Goal: Information Seeking & Learning: Learn about a topic

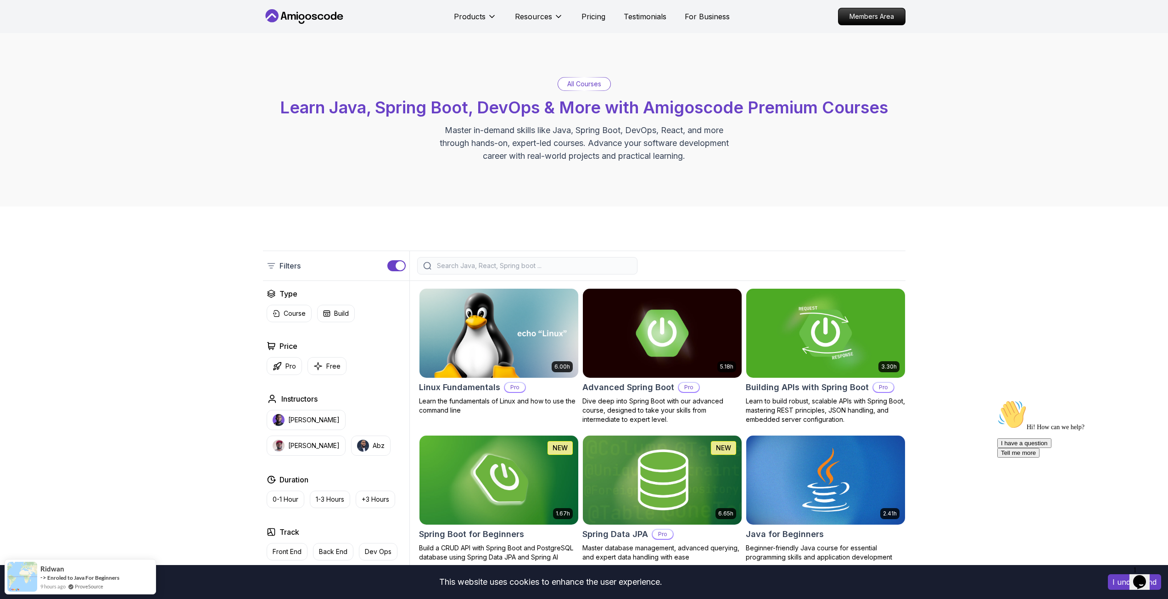
click at [464, 263] on input "search" at bounding box center [533, 265] width 196 height 9
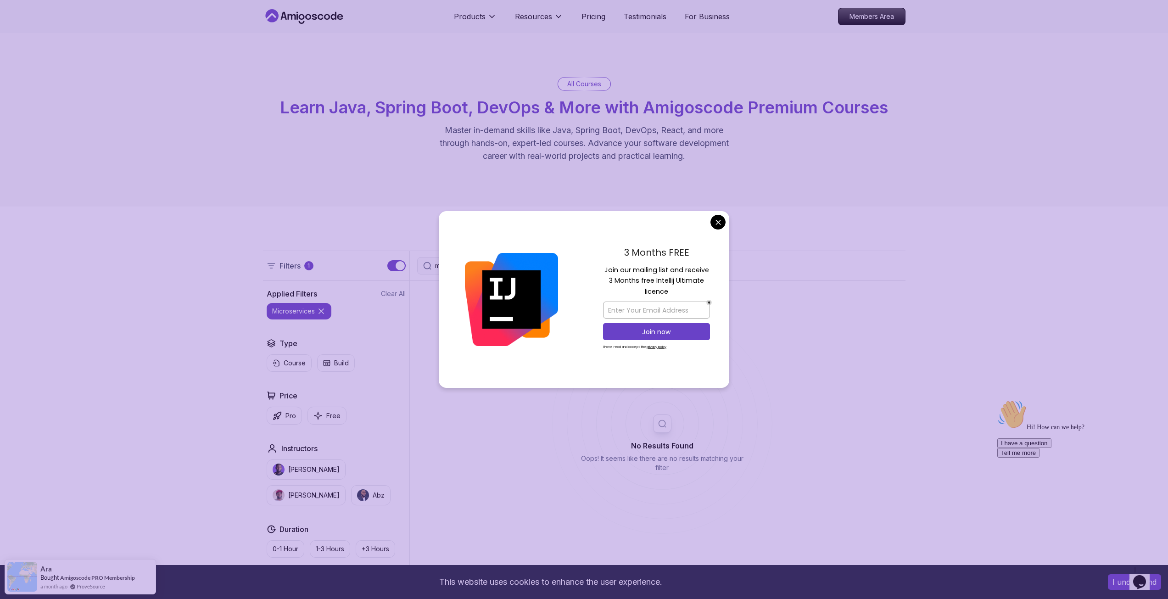
click at [717, 225] on body "This website uses cookies to enhance the user experience. I understand Products…" at bounding box center [584, 588] width 1168 height 1177
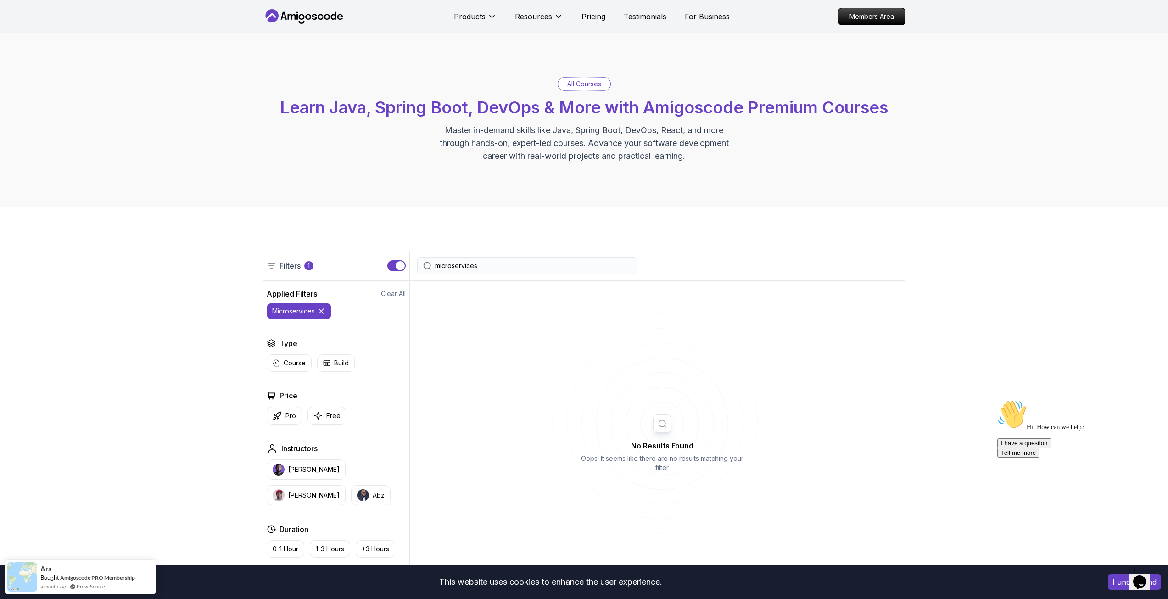
click at [541, 275] on div "Filters 1 microservices" at bounding box center [584, 266] width 643 height 30
click at [540, 269] on input "microservices" at bounding box center [533, 265] width 196 height 9
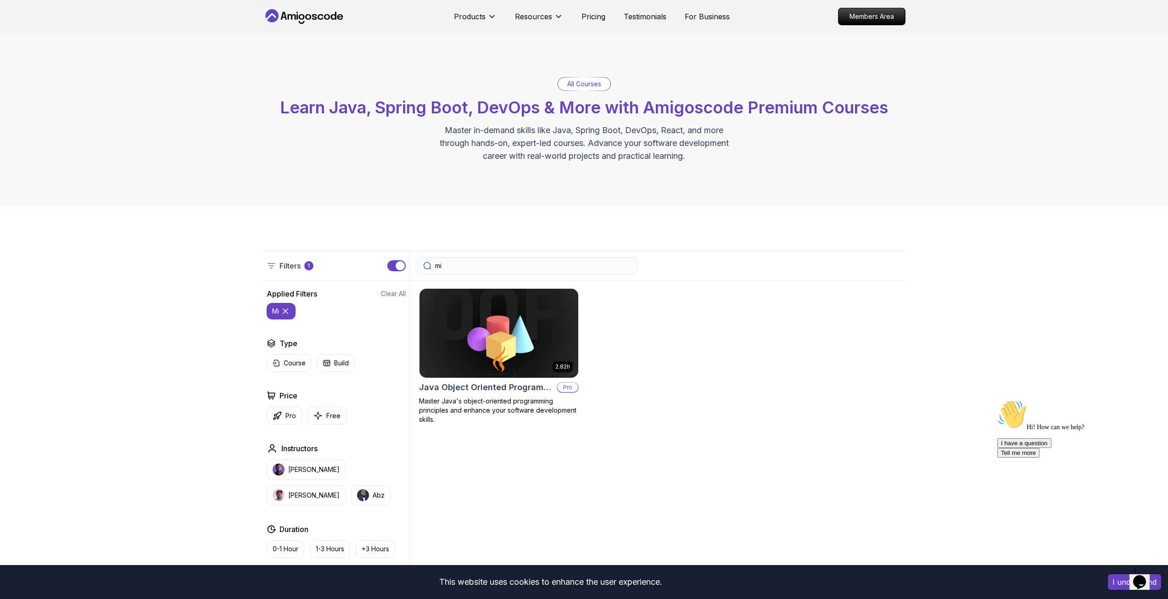
type input "m"
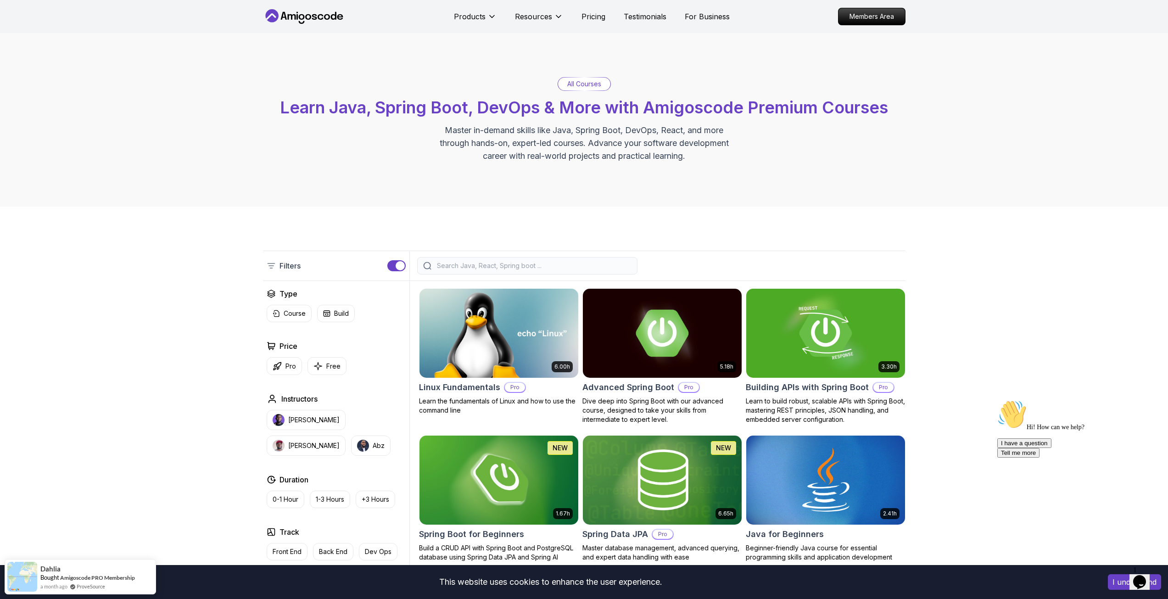
click at [585, 92] on div "All Courses Learn Java, Spring Boot, DevOps & More with Amigoscode Premium Cour…" at bounding box center [584, 119] width 643 height 85
click at [585, 84] on p "All Courses" at bounding box center [584, 83] width 34 height 9
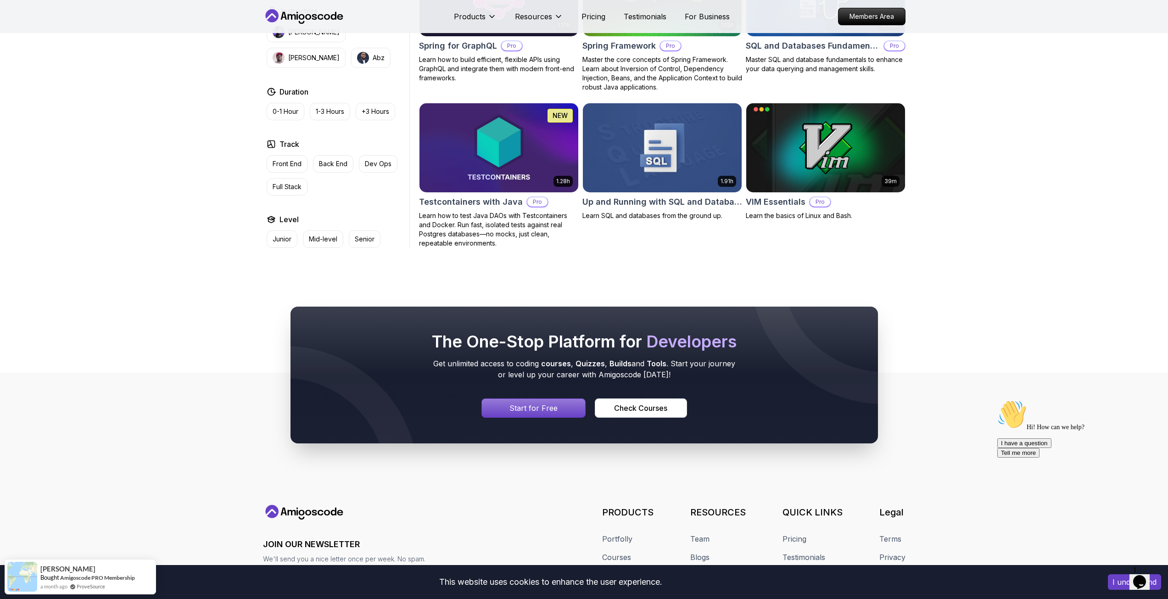
scroll to position [2519, 0]
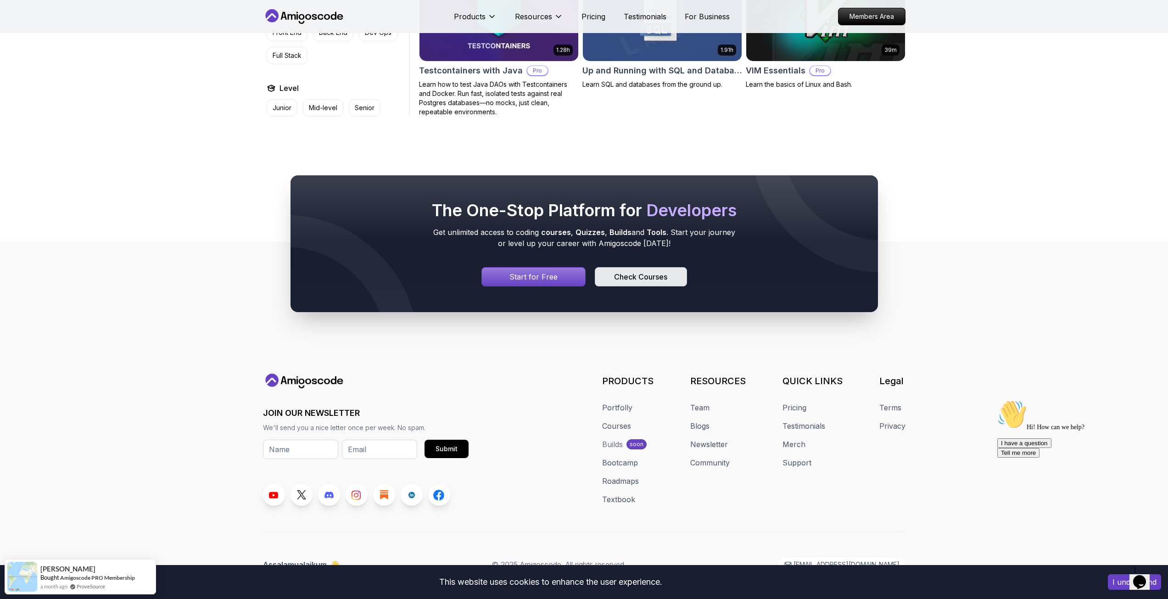
click at [631, 271] on div "Check Courses" at bounding box center [640, 276] width 53 height 11
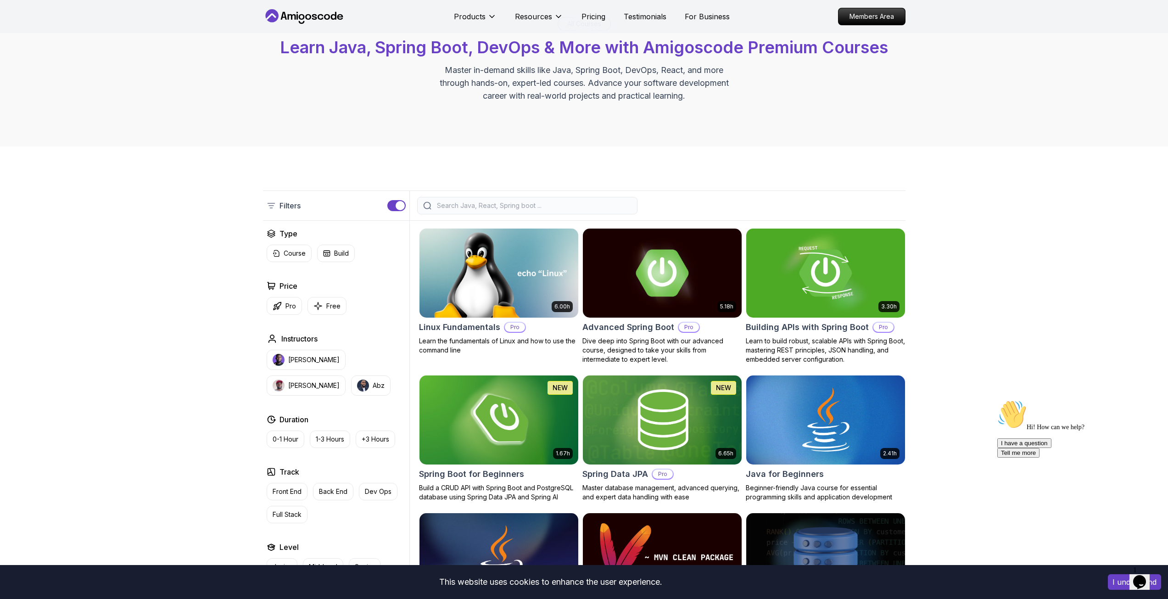
scroll to position [184, 0]
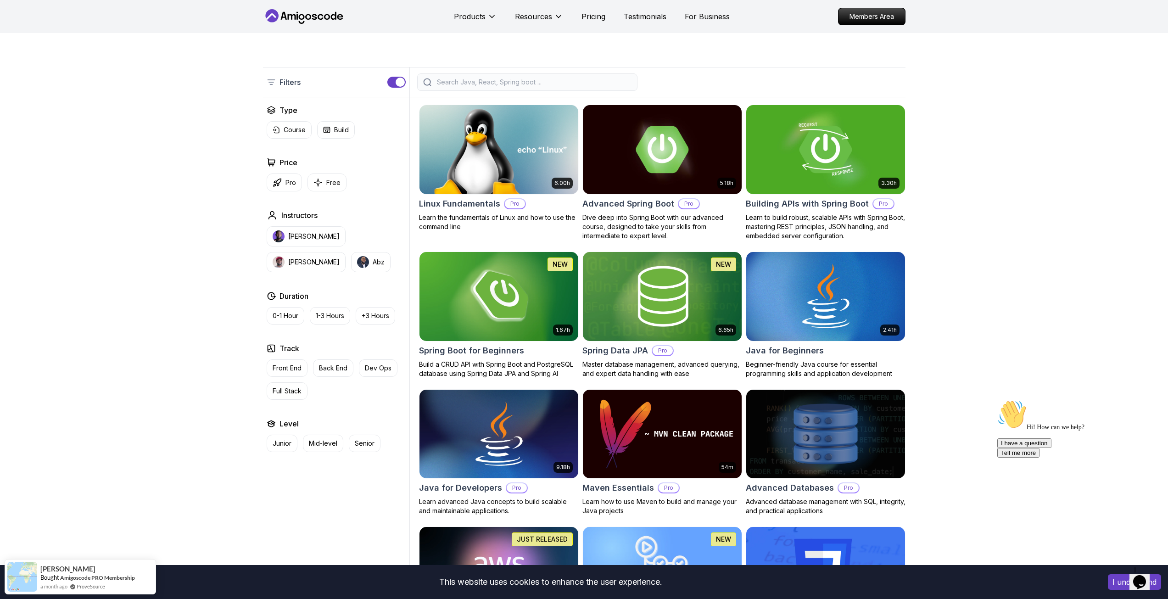
click at [394, 84] on button "button" at bounding box center [396, 82] width 18 height 11
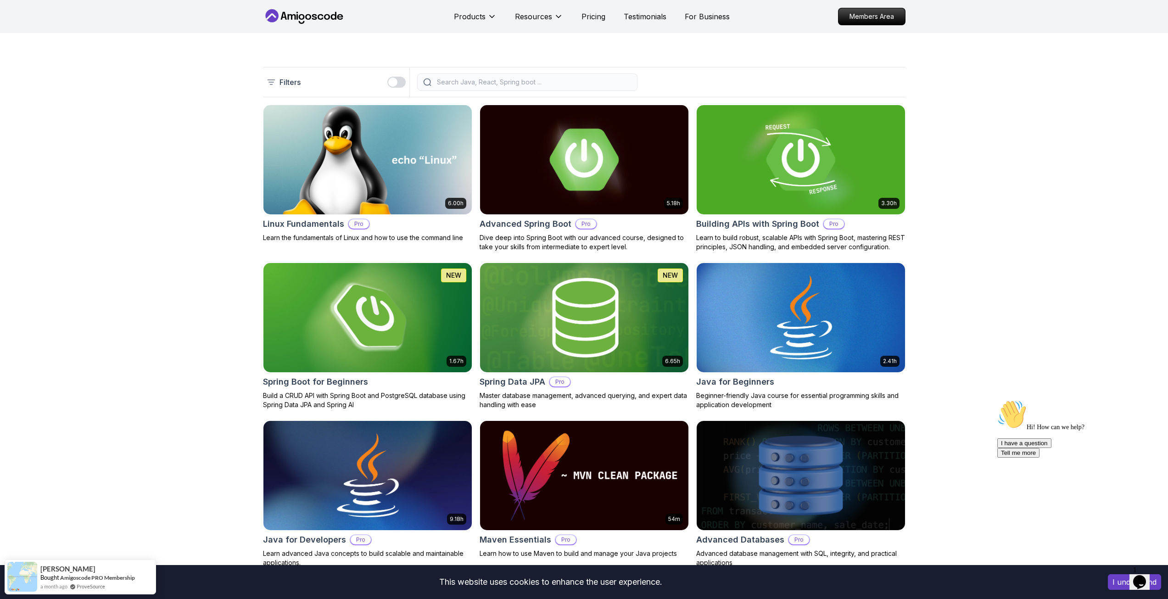
click at [394, 84] on div "button" at bounding box center [392, 82] width 9 height 9
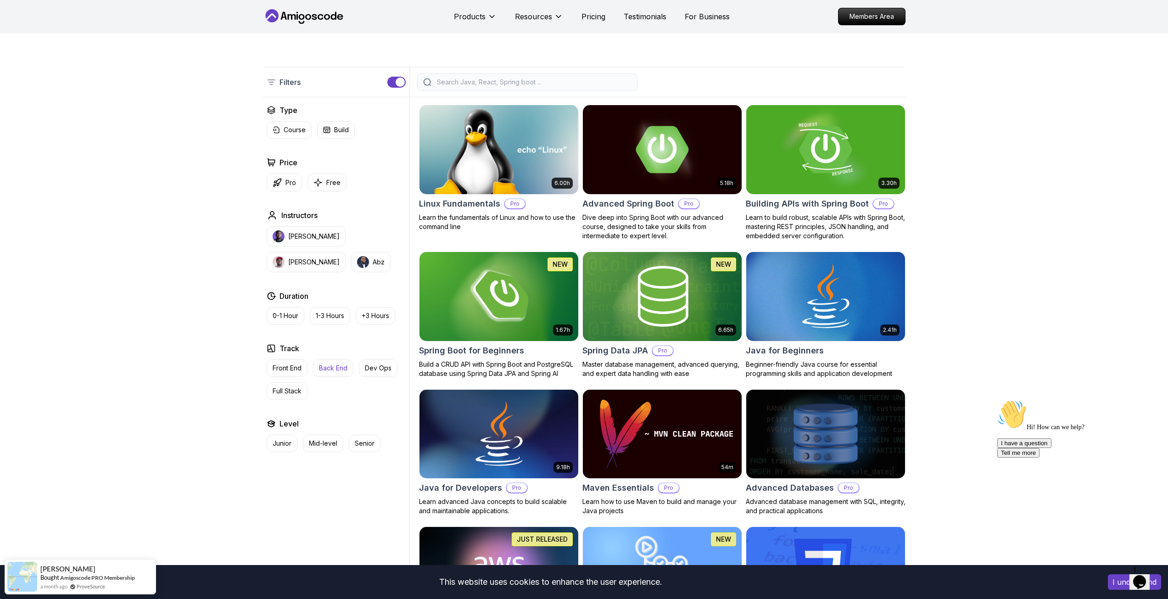
click at [331, 376] on button "Back End" at bounding box center [333, 367] width 40 height 17
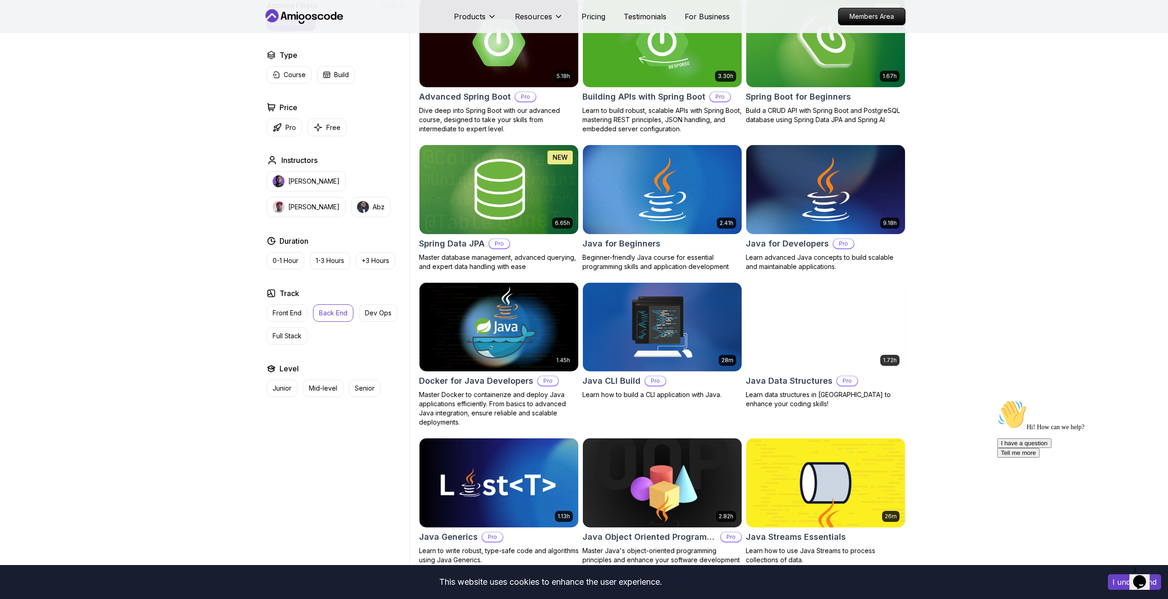
scroll to position [184, 0]
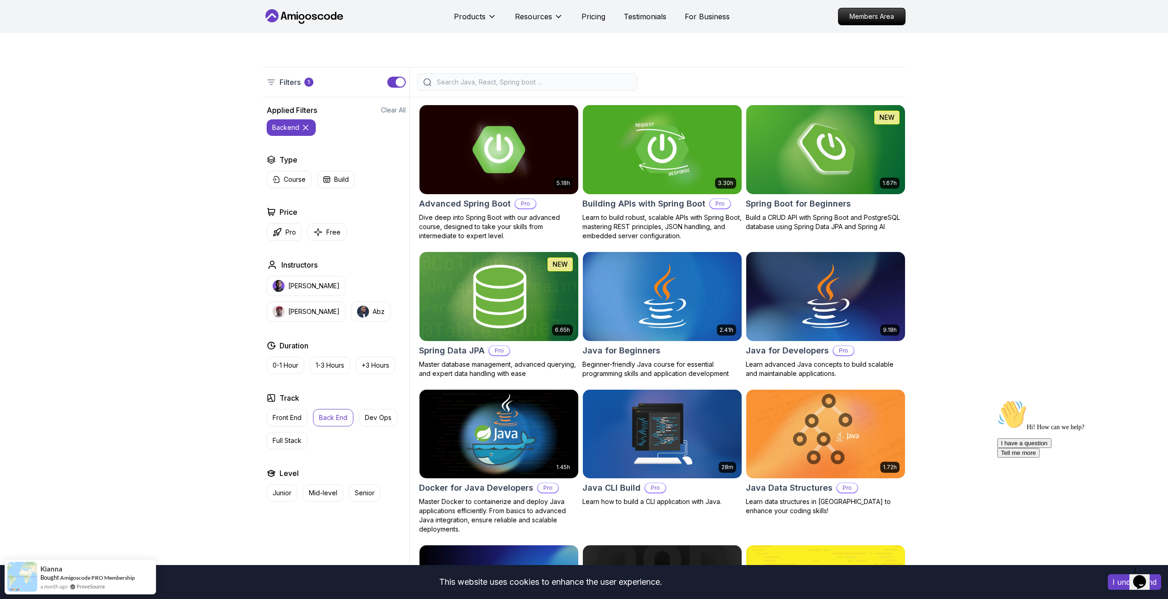
click at [488, 290] on img at bounding box center [498, 296] width 167 height 93
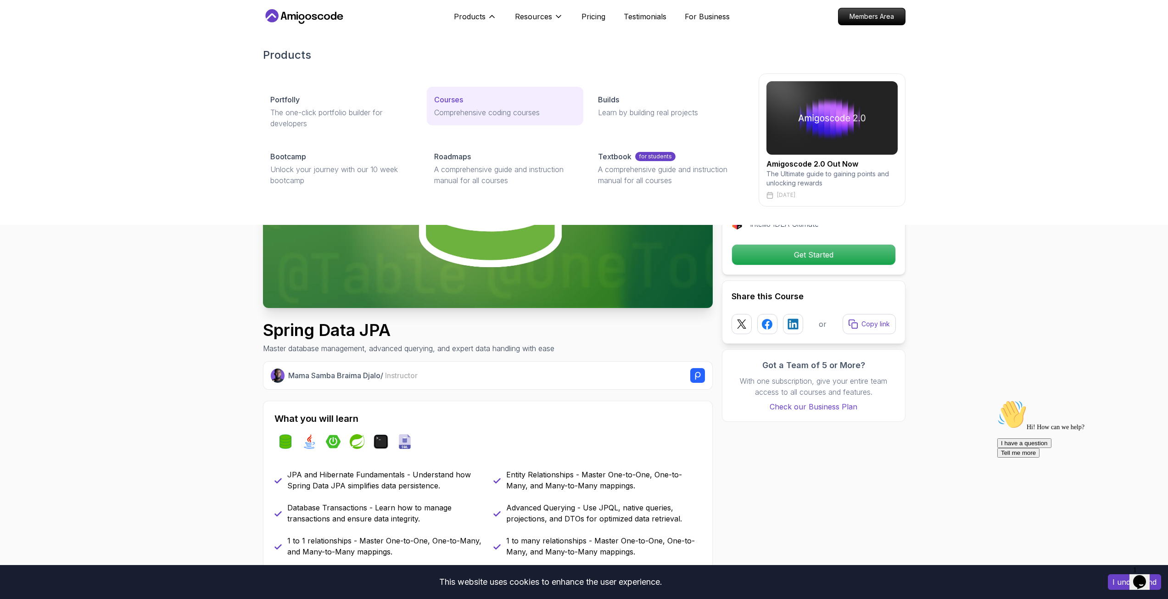
click at [453, 102] on p "Courses" at bounding box center [448, 99] width 29 height 11
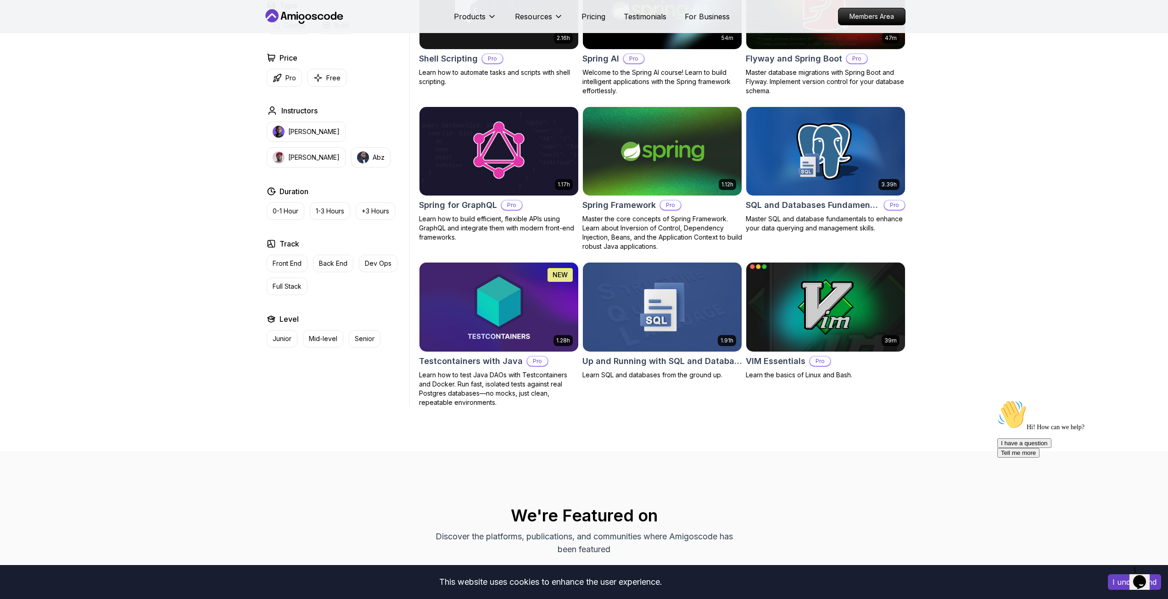
scroll to position [2158, 0]
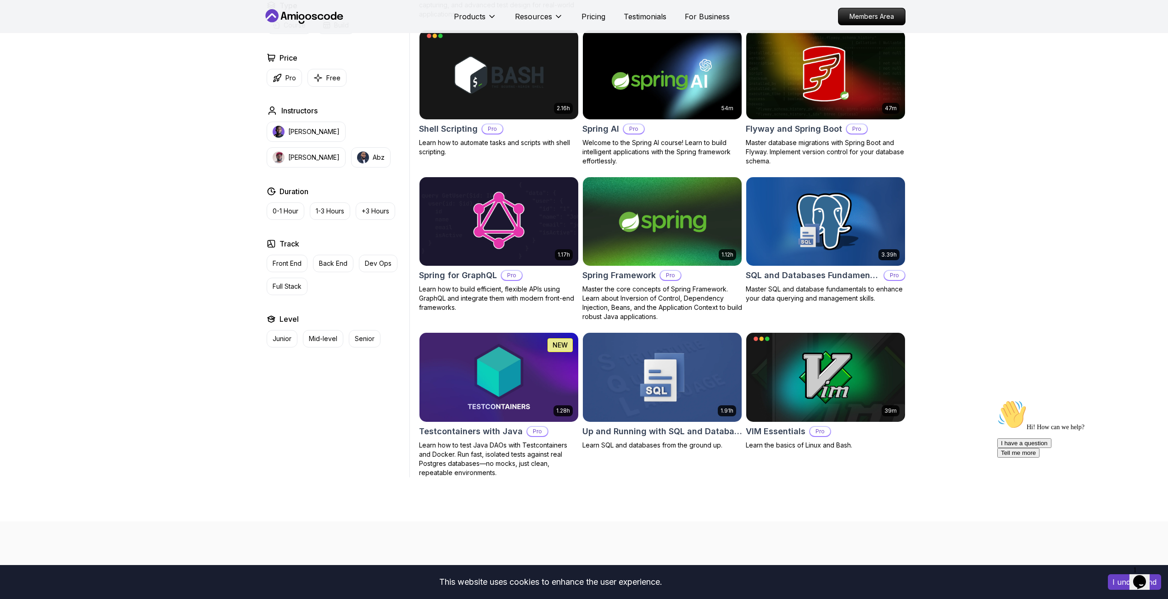
click at [608, 219] on img at bounding box center [662, 221] width 167 height 93
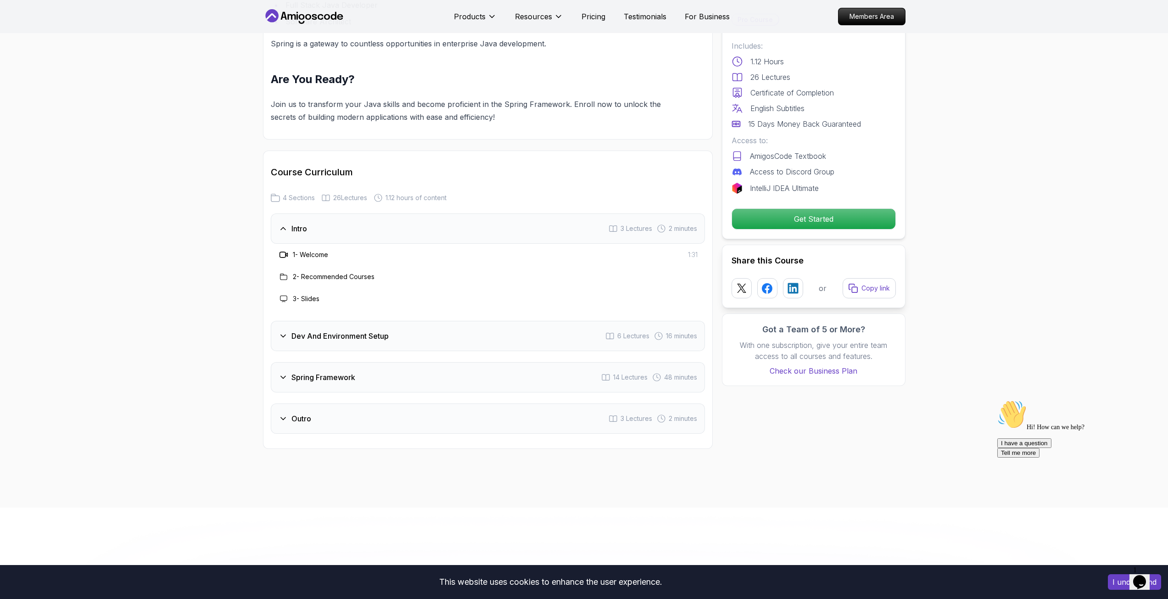
scroll to position [1056, 0]
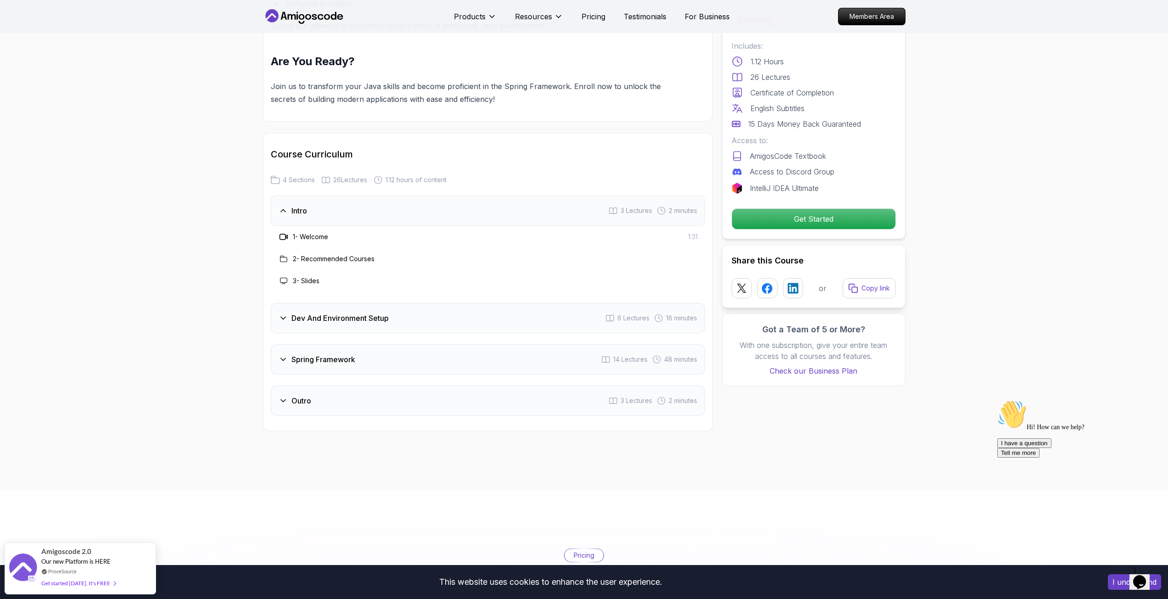
click at [343, 344] on div "Spring Framework 14 Lectures 48 minutes" at bounding box center [488, 359] width 434 height 30
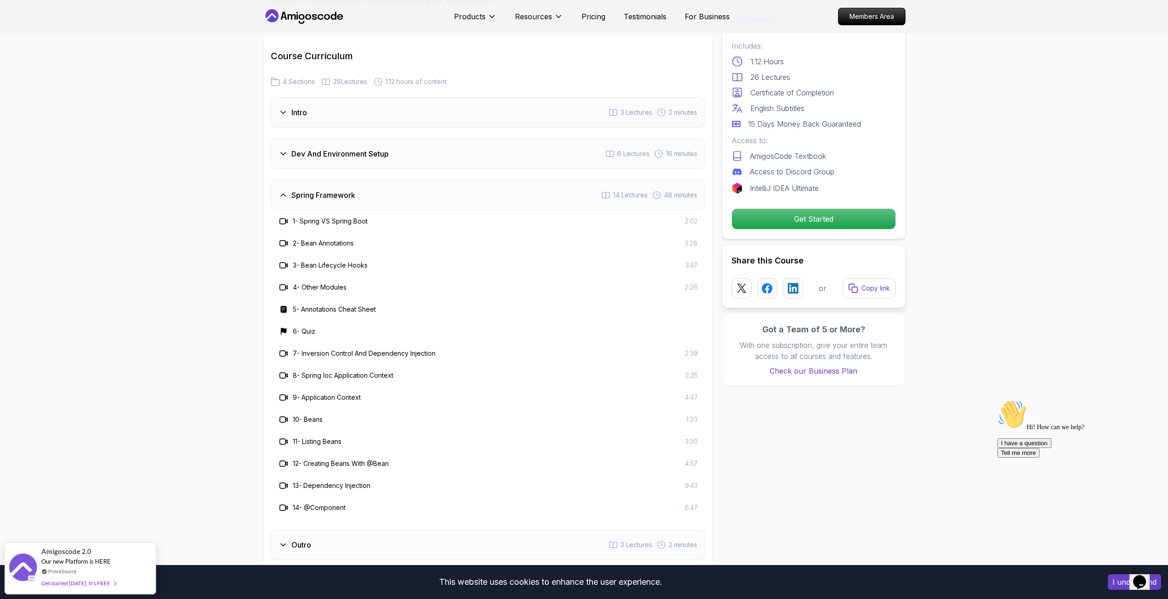
scroll to position [1194, 0]
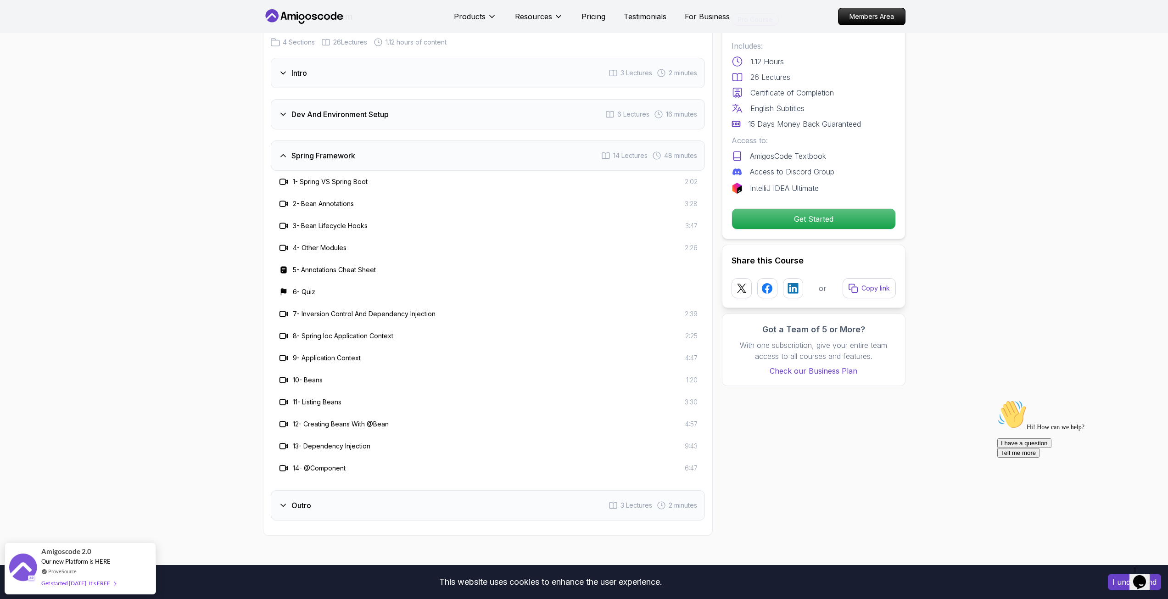
click at [351, 493] on div "Outro 3 Lectures 2 minutes" at bounding box center [488, 505] width 434 height 30
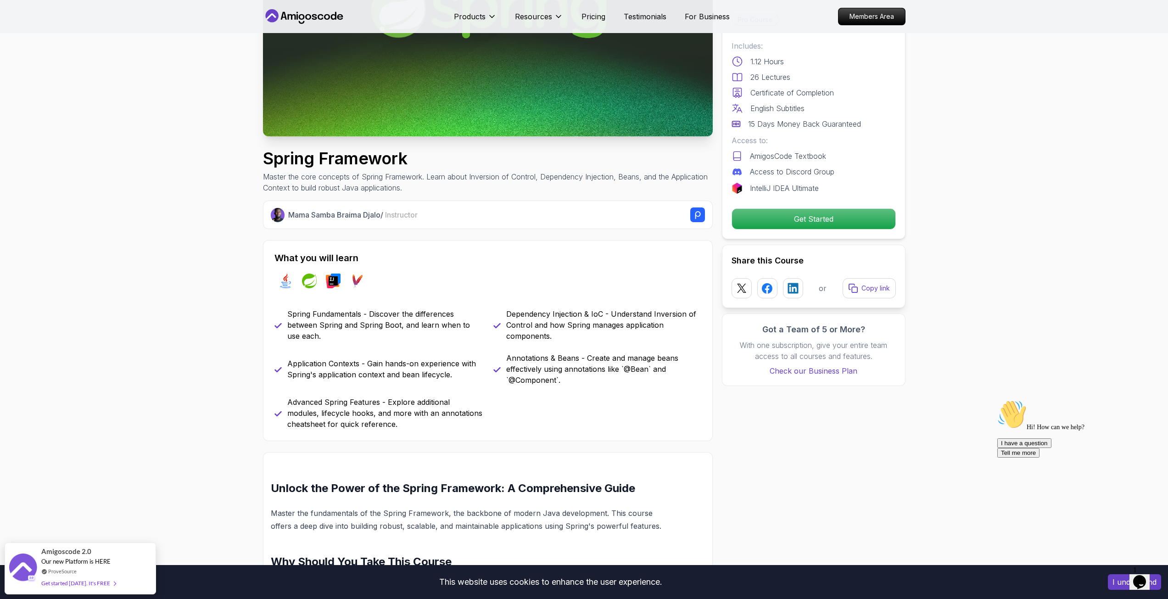
scroll to position [46, 0]
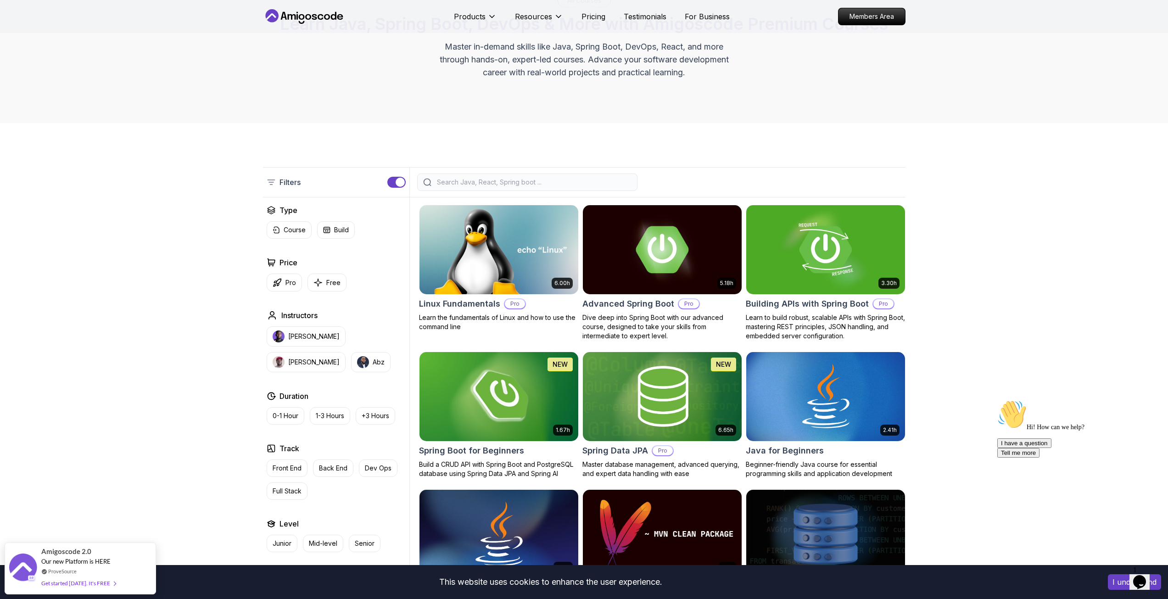
scroll to position [92, 0]
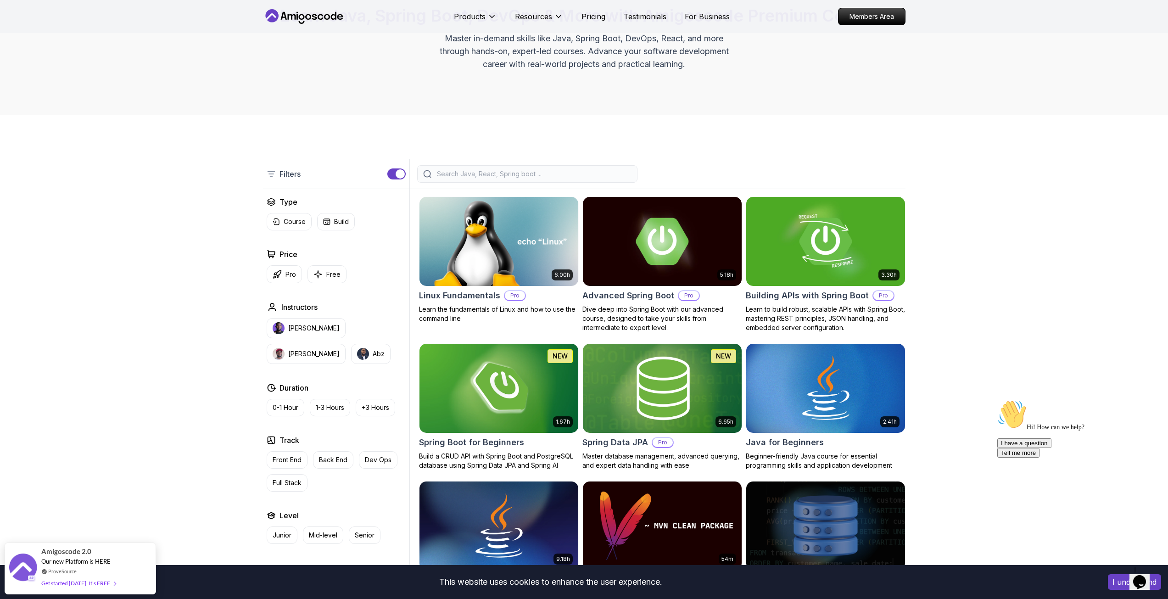
click at [644, 363] on img at bounding box center [662, 388] width 167 height 93
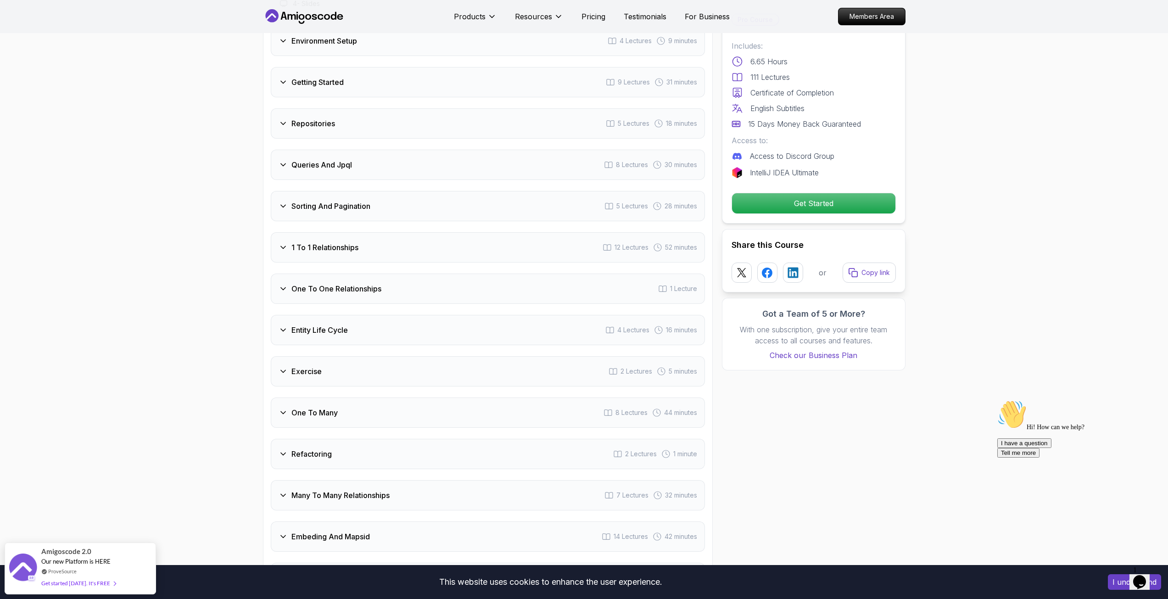
scroll to position [1377, 0]
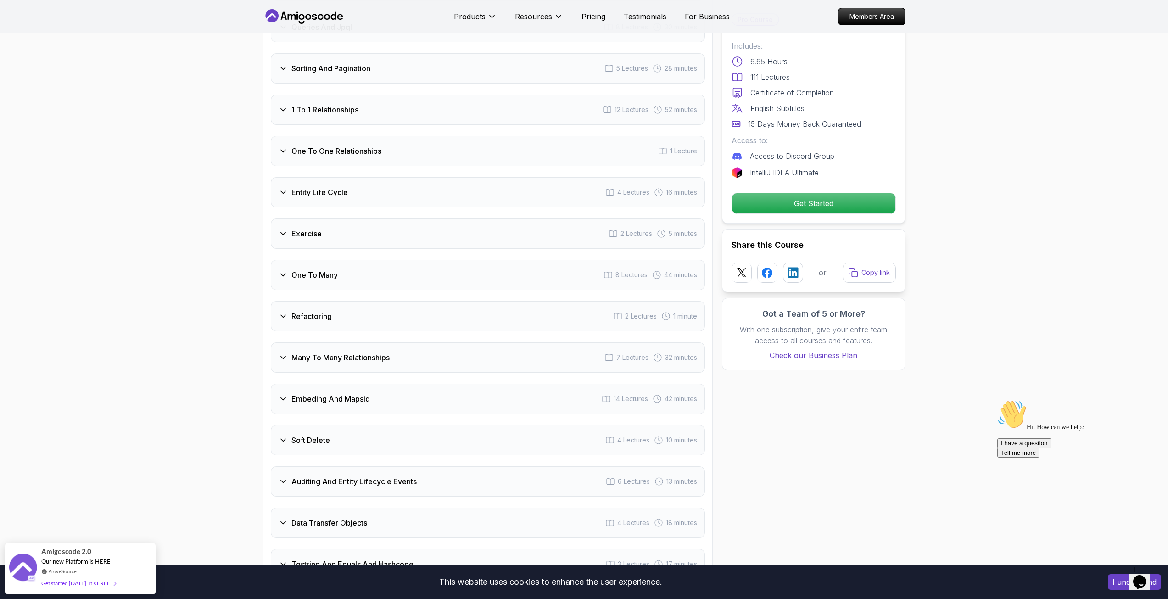
click at [358, 352] on h3 "Many To Many Relationships" at bounding box center [341, 357] width 98 height 11
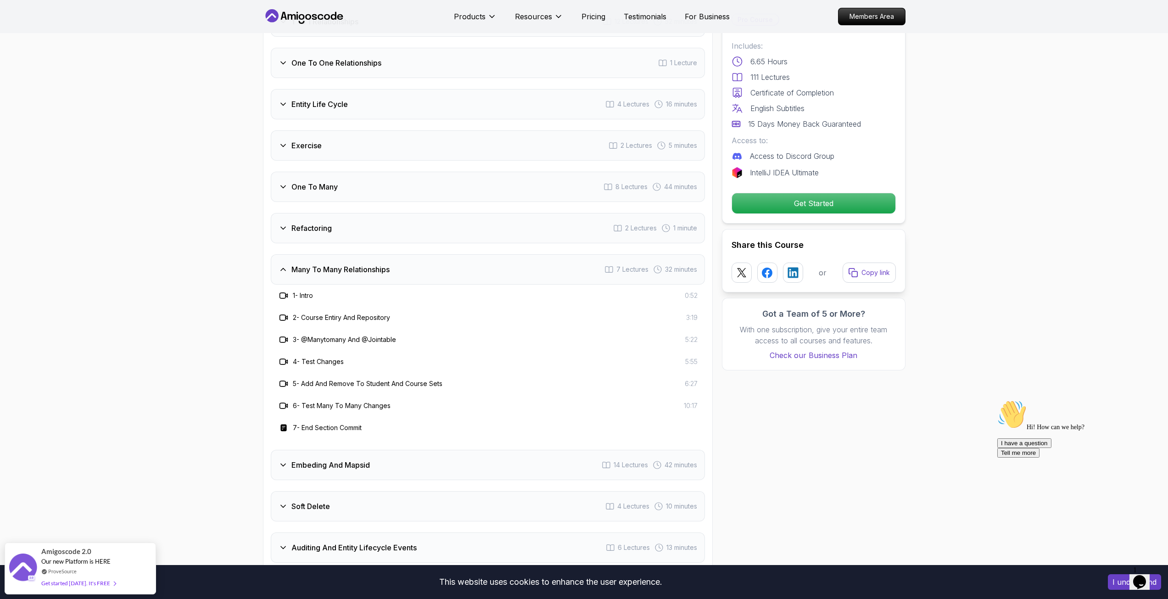
scroll to position [1335, 0]
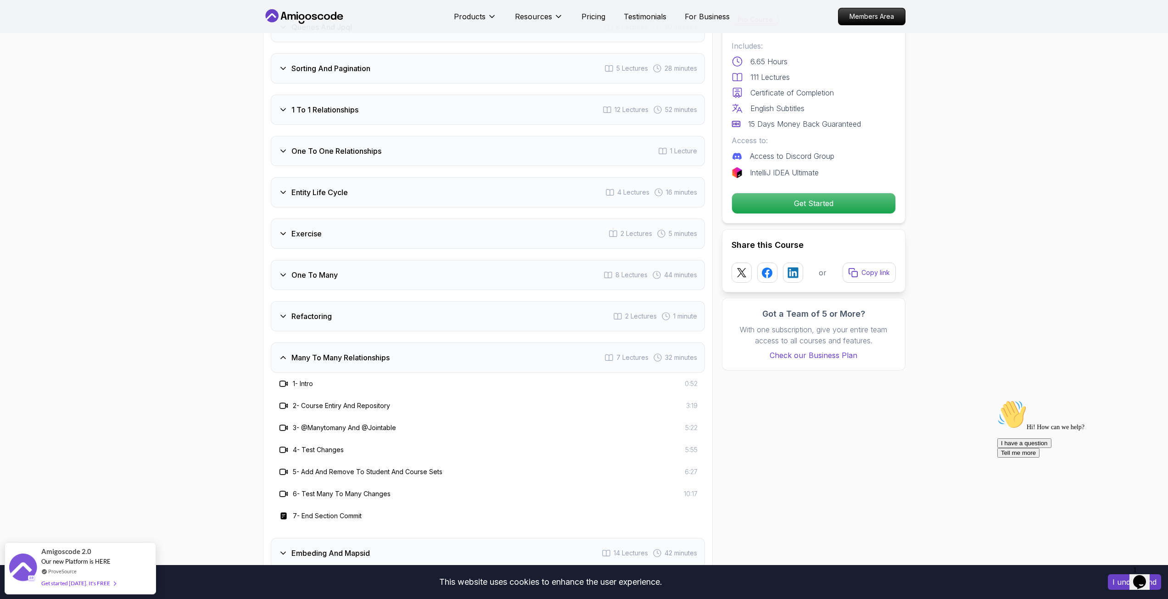
click at [358, 352] on h3 "Many To Many Relationships" at bounding box center [341, 357] width 98 height 11
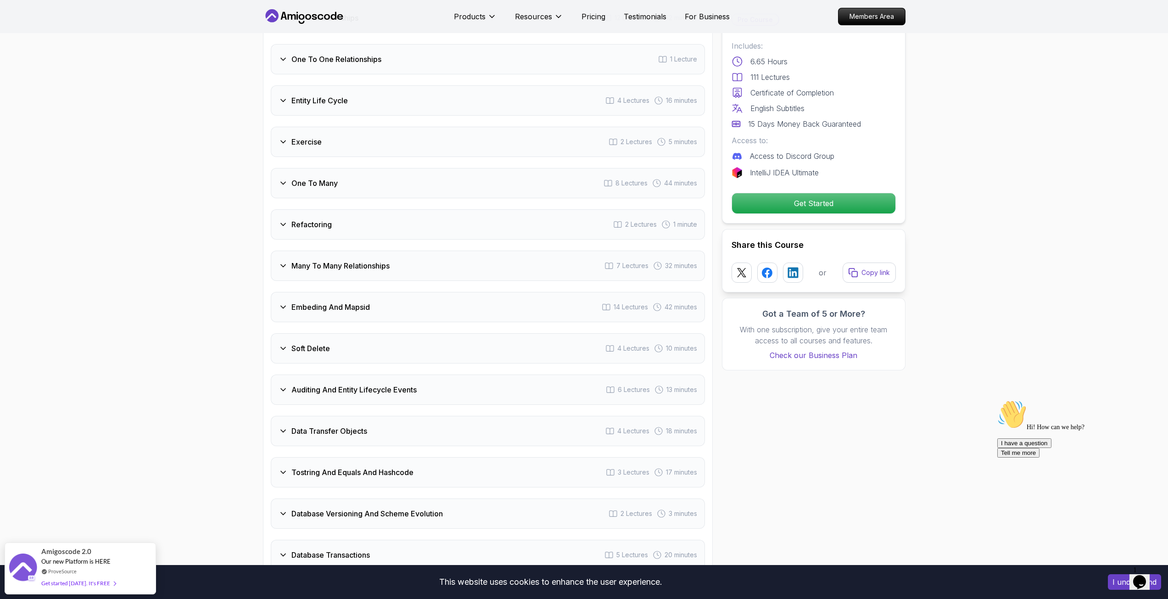
scroll to position [1519, 0]
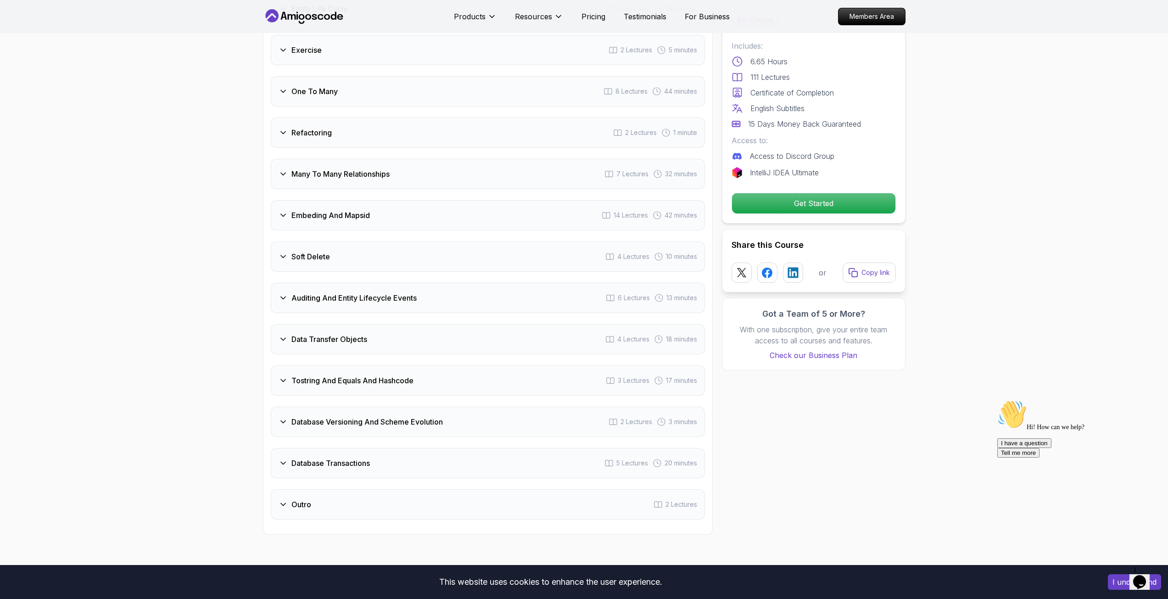
click at [388, 326] on div "Data Transfer Objects 4 Lectures 18 minutes" at bounding box center [488, 339] width 434 height 30
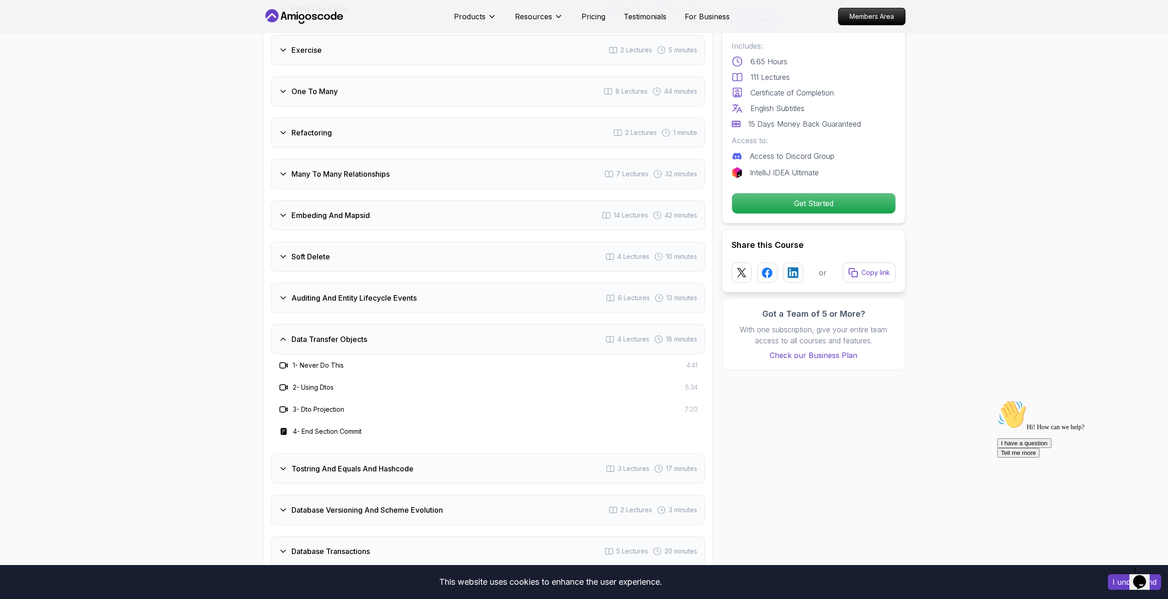
click at [387, 324] on div "Data Transfer Objects 4 Lectures 18 minutes" at bounding box center [488, 339] width 434 height 30
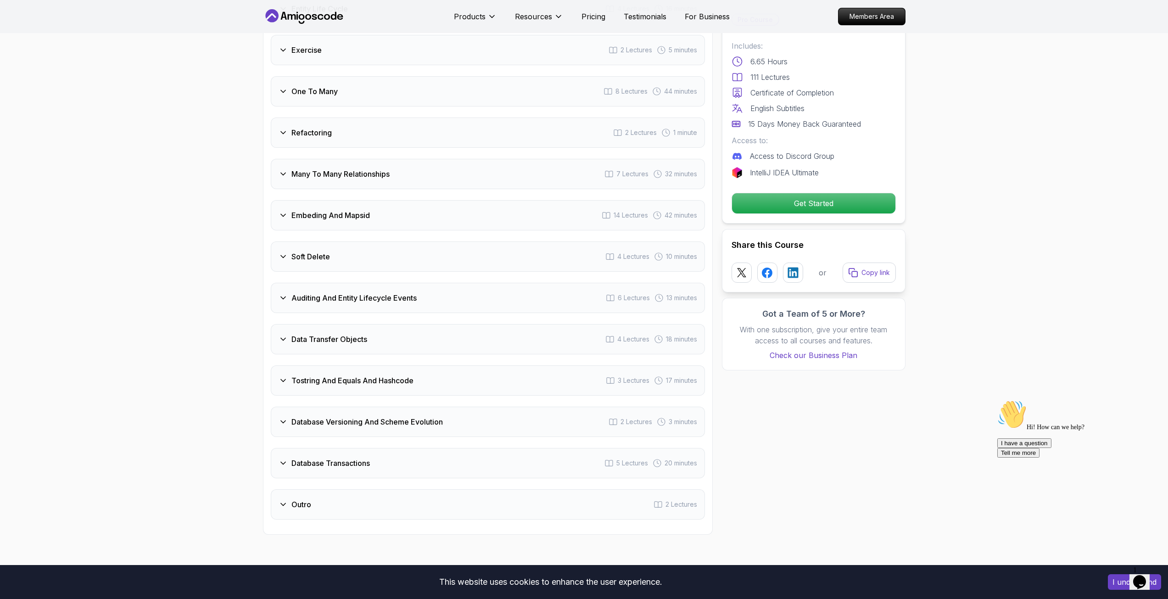
click at [381, 330] on div "Data Transfer Objects 4 Lectures 18 minutes" at bounding box center [488, 339] width 434 height 30
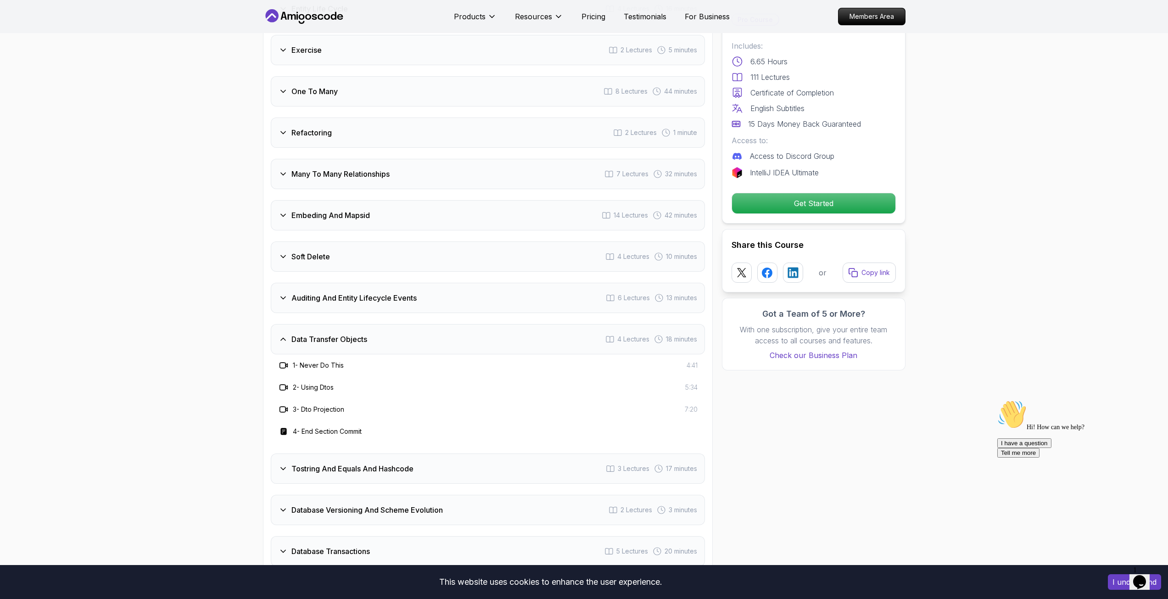
click at [380, 327] on div "Data Transfer Objects 4 Lectures 18 minutes" at bounding box center [488, 339] width 434 height 30
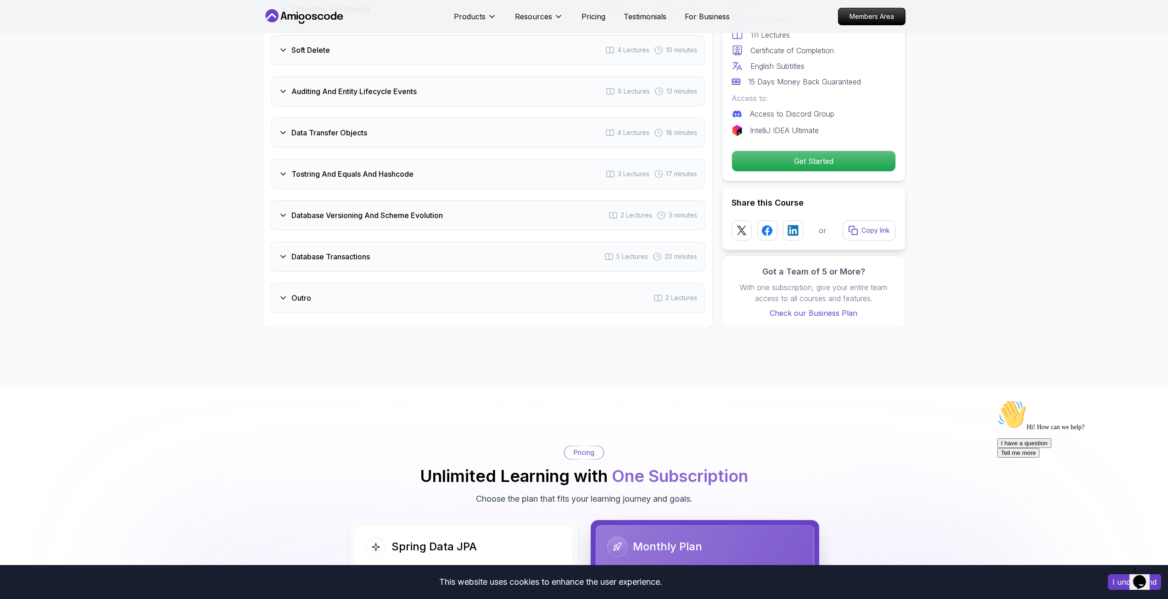
scroll to position [1748, 0]
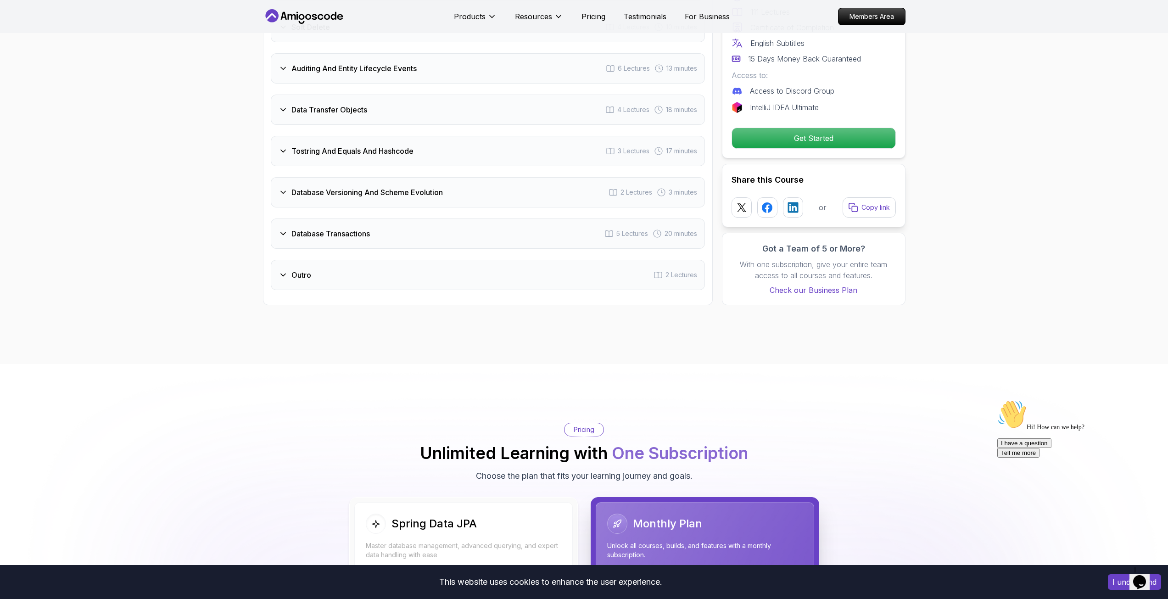
click at [418, 187] on h3 "Database Versioning And Scheme Evolution" at bounding box center [368, 192] width 152 height 11
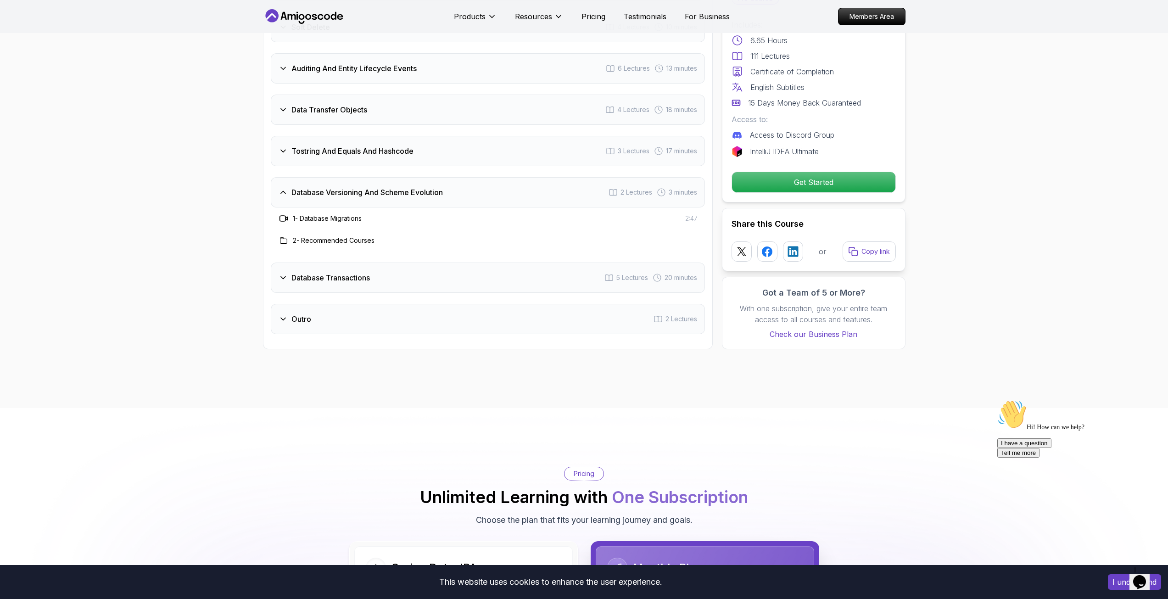
click at [418, 187] on h3 "Database Versioning And Scheme Evolution" at bounding box center [368, 192] width 152 height 11
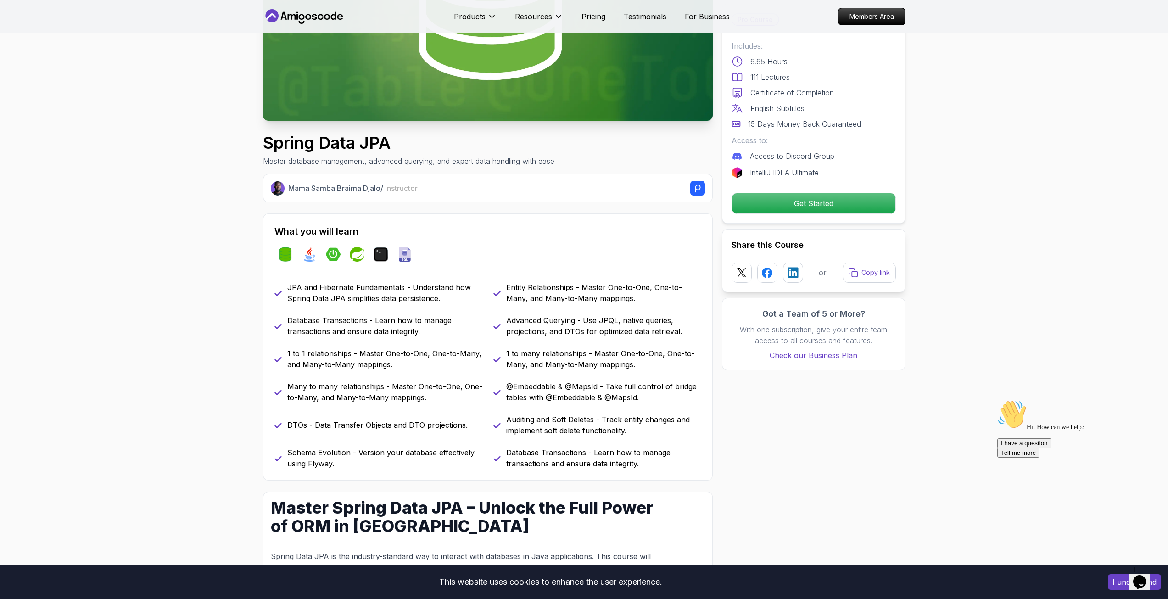
scroll to position [0, 0]
